Goal: Task Accomplishment & Management: Manage account settings

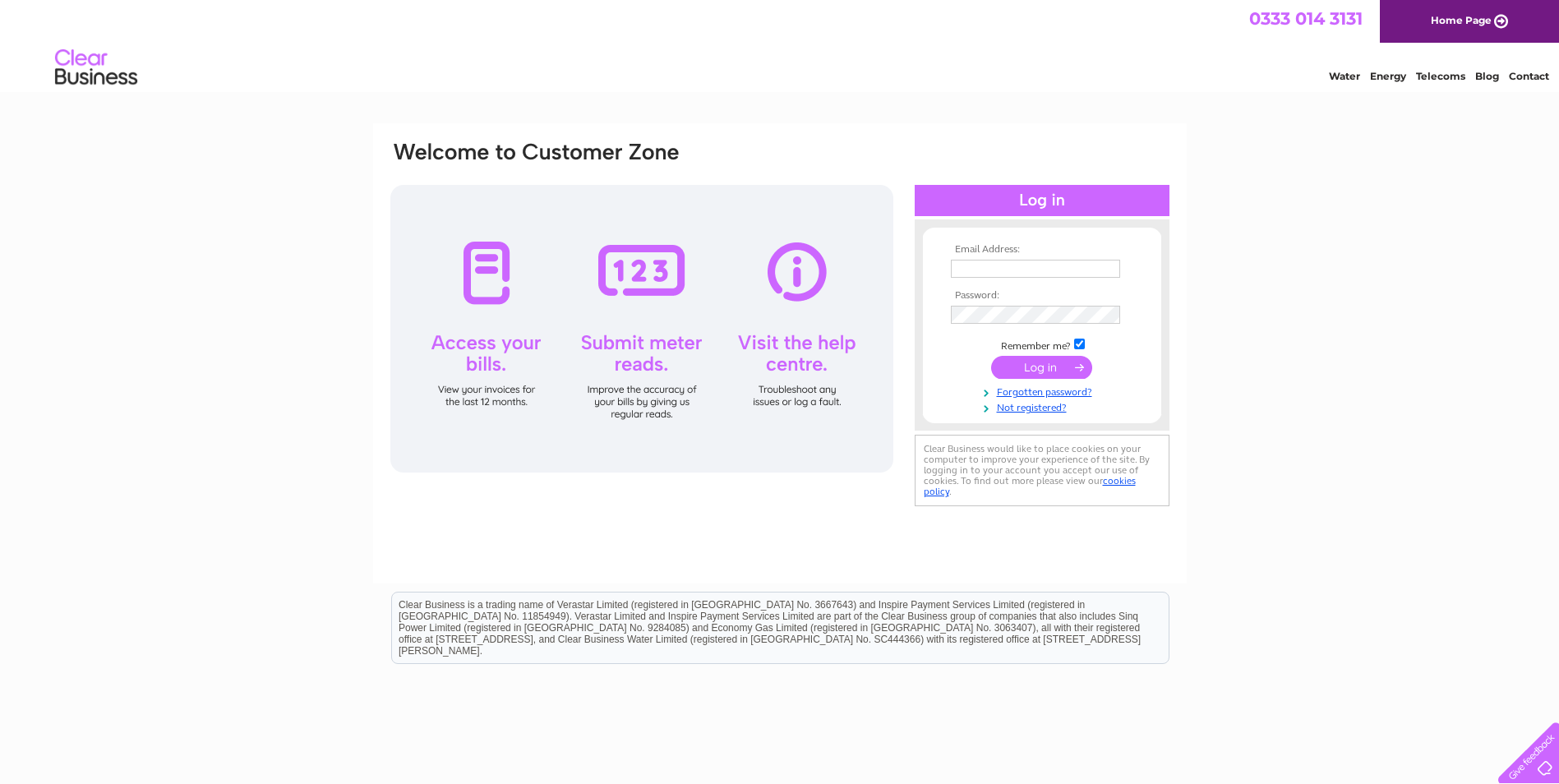
type input "villagebears@yahoo.co.uk"
click at [1031, 370] on input "submit" at bounding box center [1042, 367] width 101 height 23
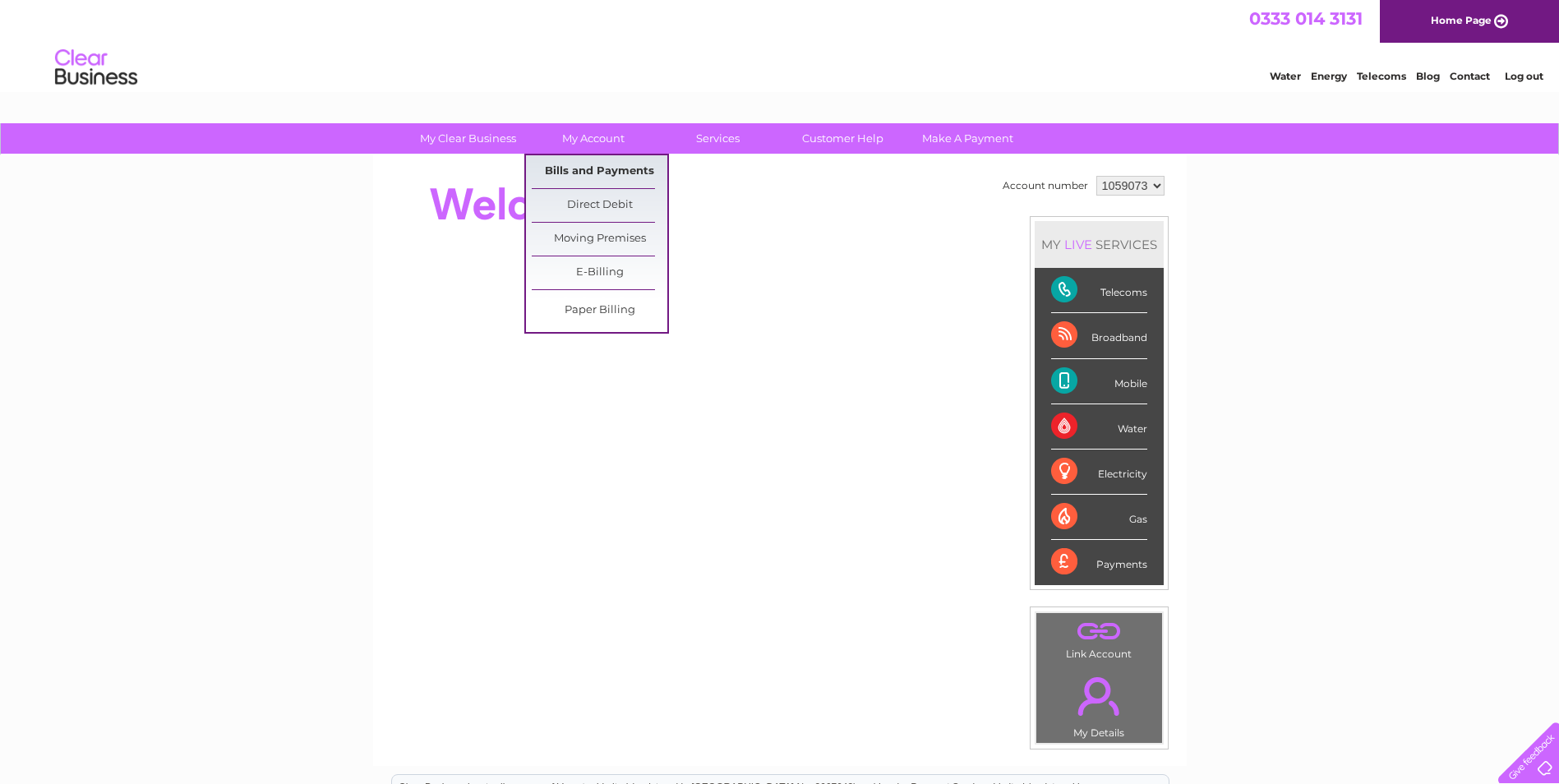
click at [613, 171] on link "Bills and Payments" at bounding box center [600, 171] width 136 height 33
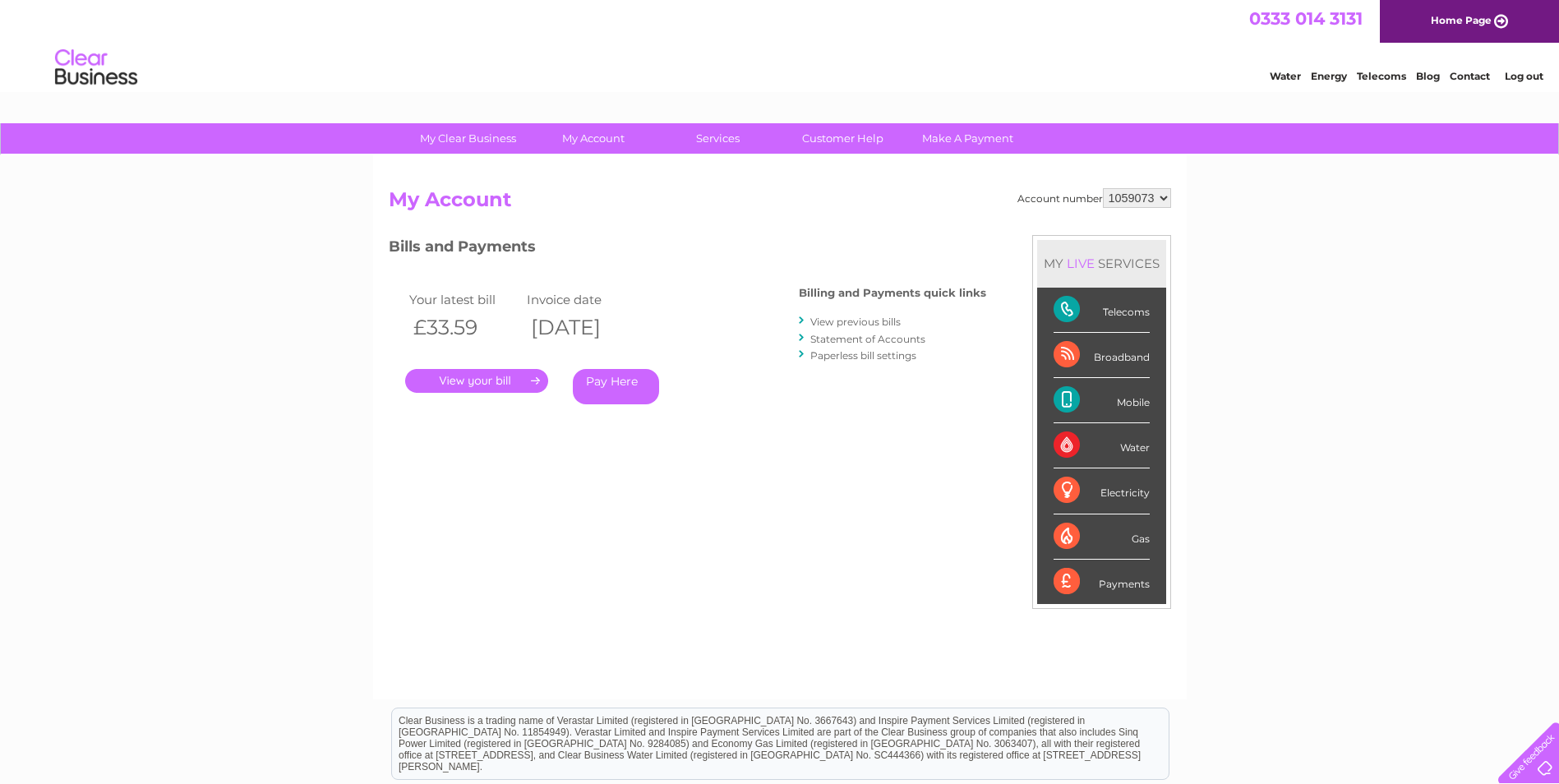
click at [520, 385] on link "." at bounding box center [476, 380] width 143 height 23
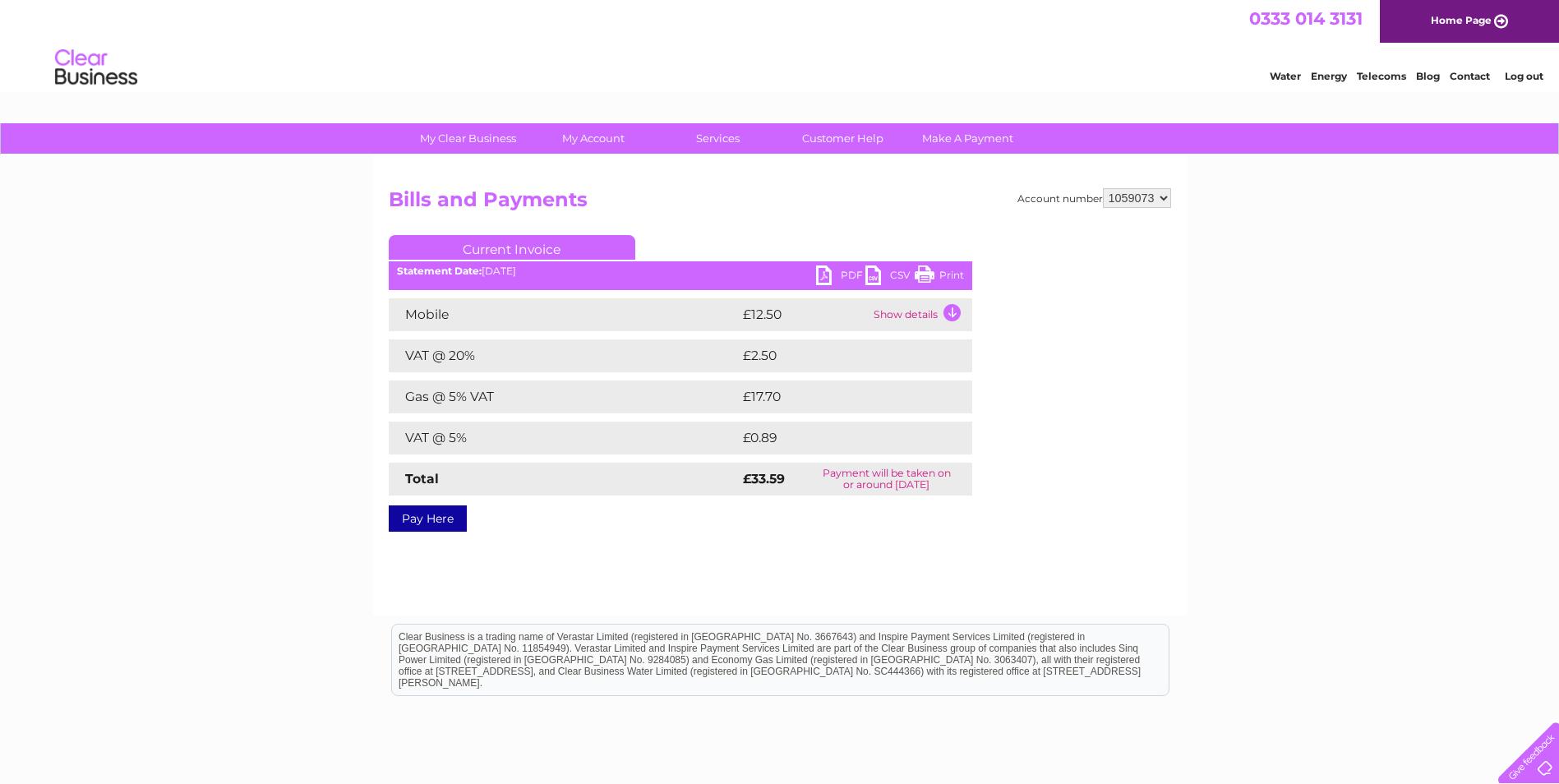
click at [848, 279] on link "PDF" at bounding box center [840, 277] width 50 height 23
click at [1535, 77] on link "Log out" at bounding box center [1524, 76] width 38 height 12
